Goal: Transaction & Acquisition: Download file/media

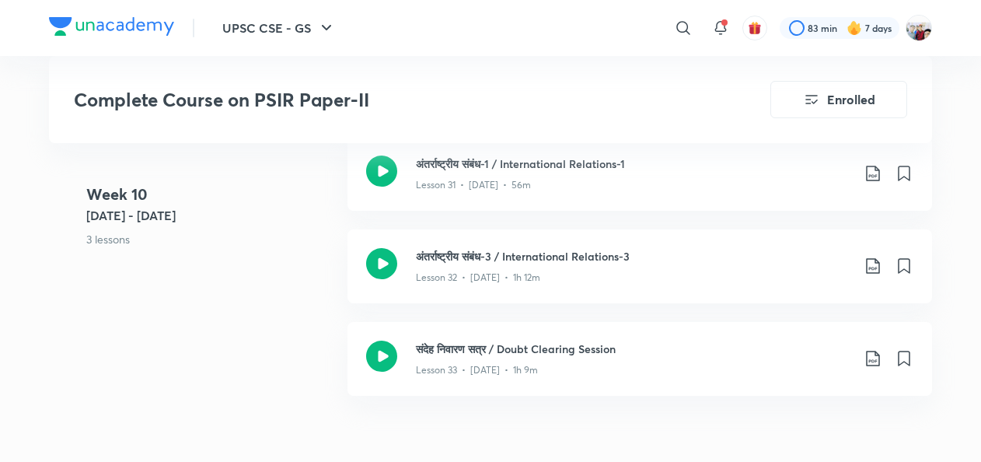
scroll to position [4357, 0]
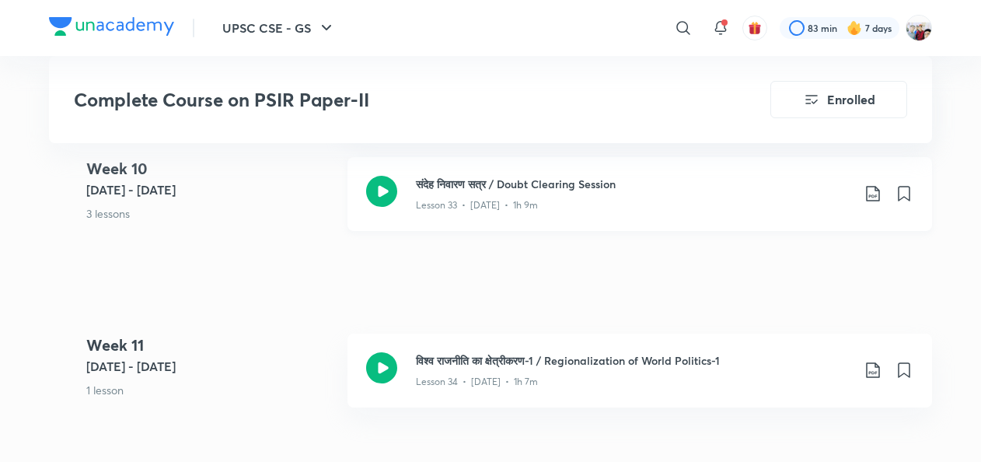
click at [529, 202] on p "Lesson 33 • [DATE] • 1h 9m" at bounding box center [477, 205] width 122 height 14
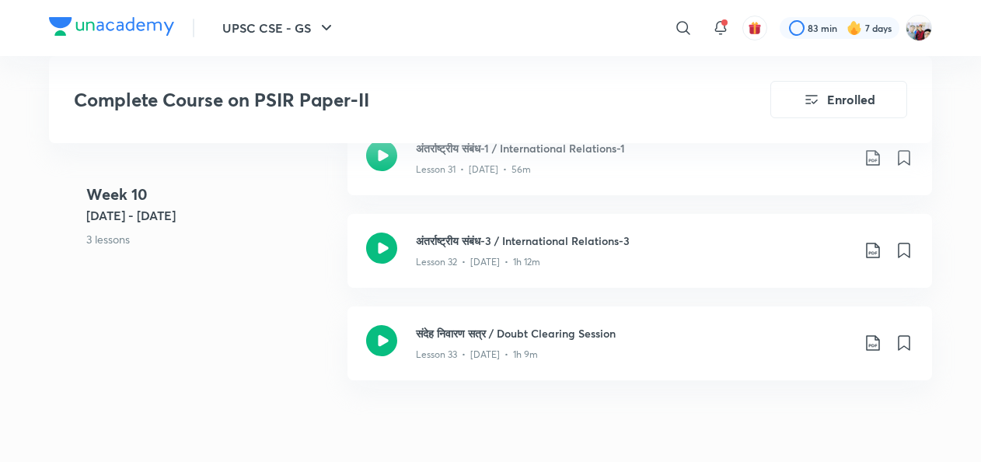
scroll to position [4253, 0]
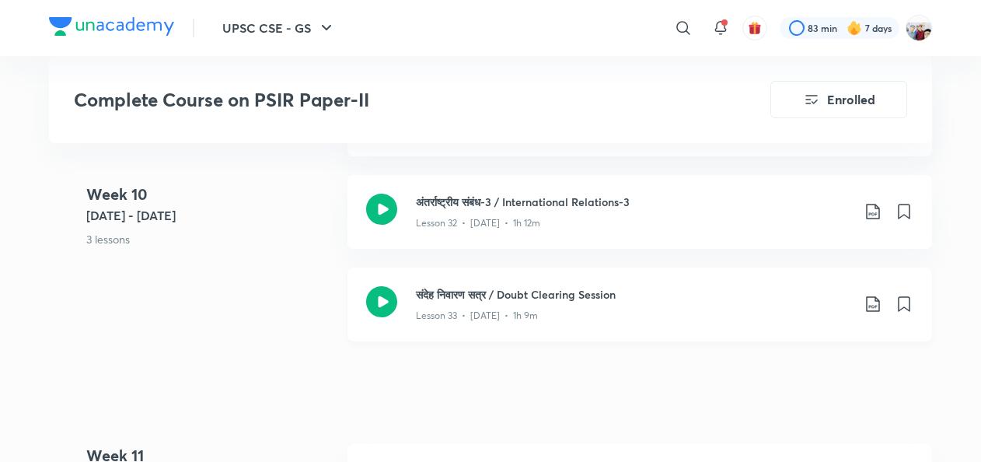
click at [651, 305] on div "Lesson 33 • [DATE] • 1h 9m" at bounding box center [633, 312] width 435 height 20
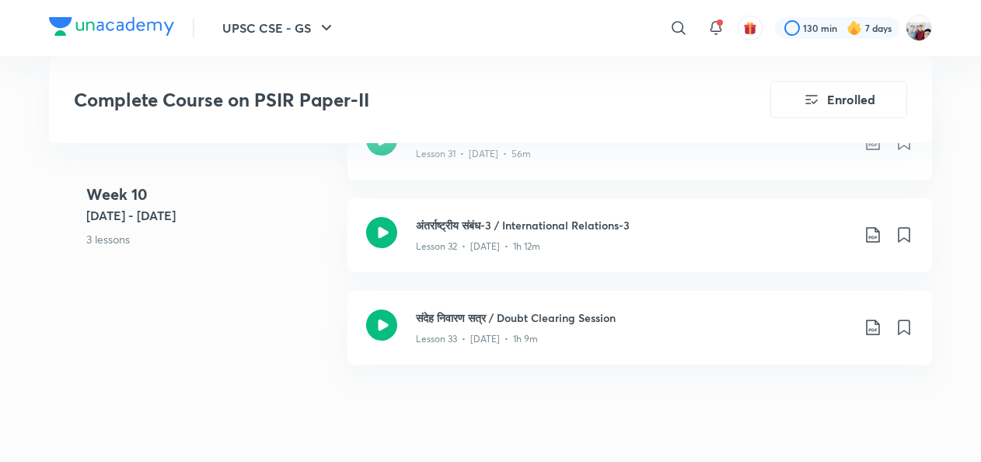
scroll to position [4156, 0]
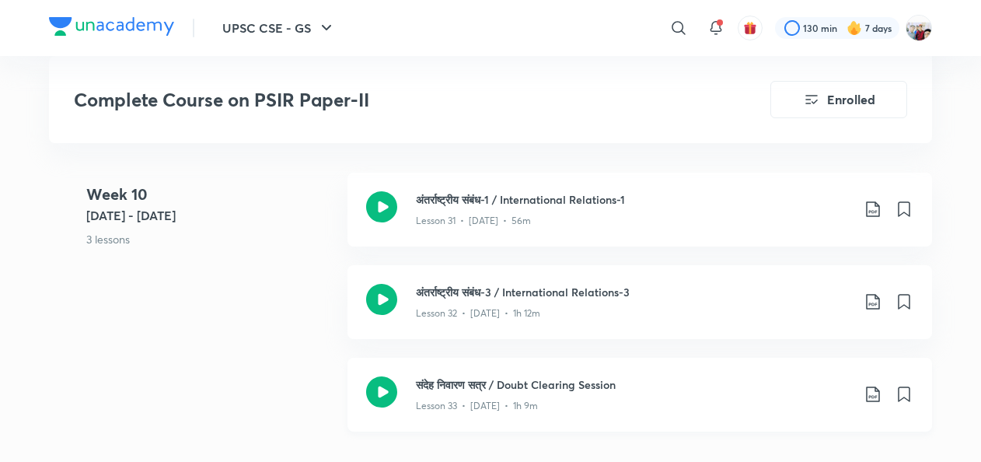
click at [875, 392] on icon at bounding box center [872, 394] width 19 height 19
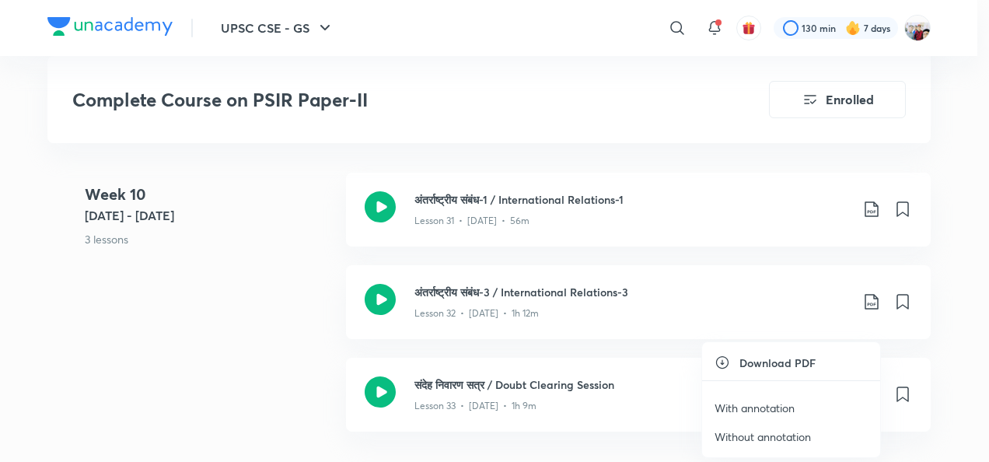
click at [783, 401] on p "With annotation" at bounding box center [754, 407] width 80 height 16
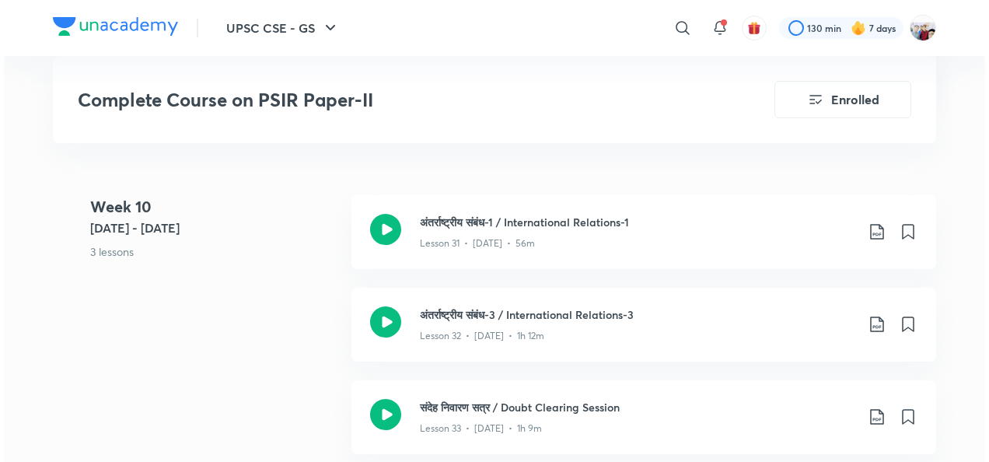
scroll to position [4104, 0]
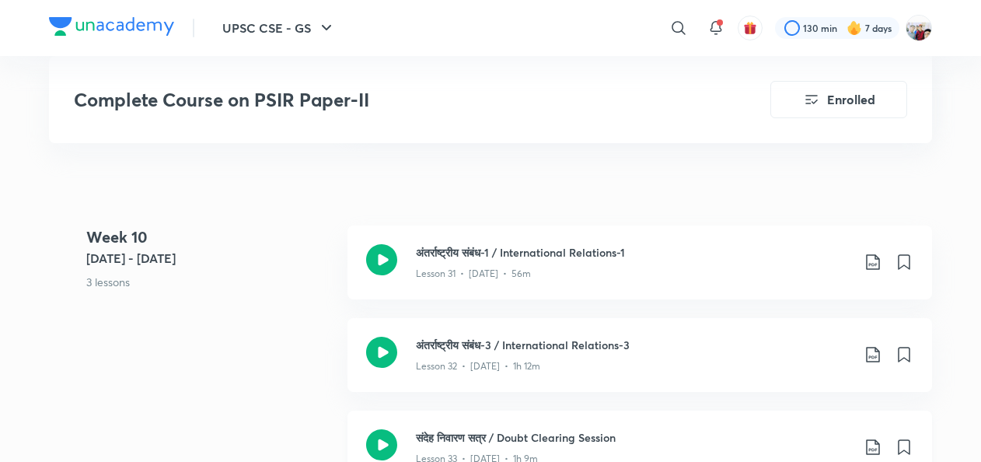
click at [871, 446] on icon at bounding box center [872, 447] width 19 height 19
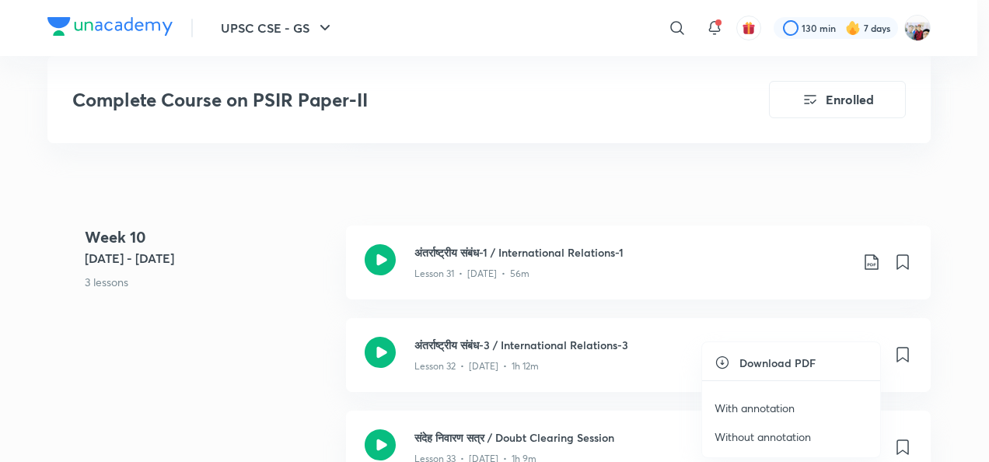
click at [770, 405] on p "With annotation" at bounding box center [754, 407] width 80 height 16
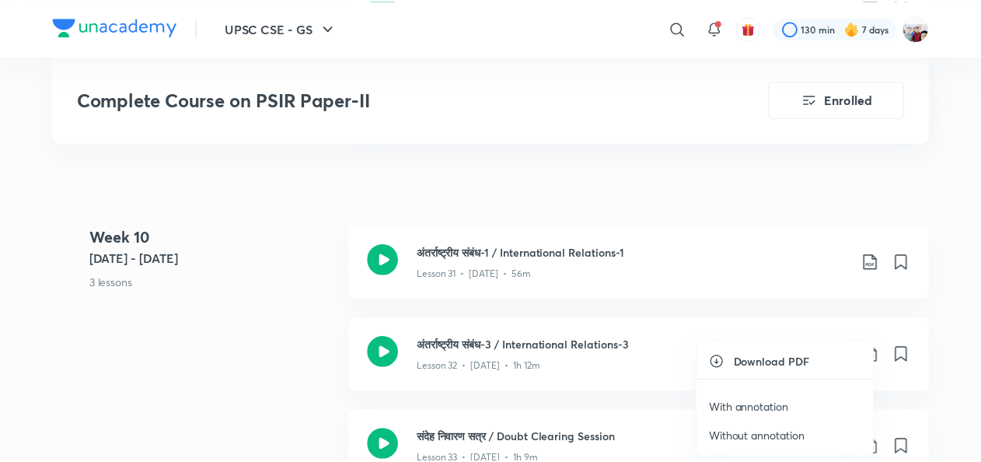
scroll to position [4142, 0]
